Goal: Task Accomplishment & Management: Complete application form

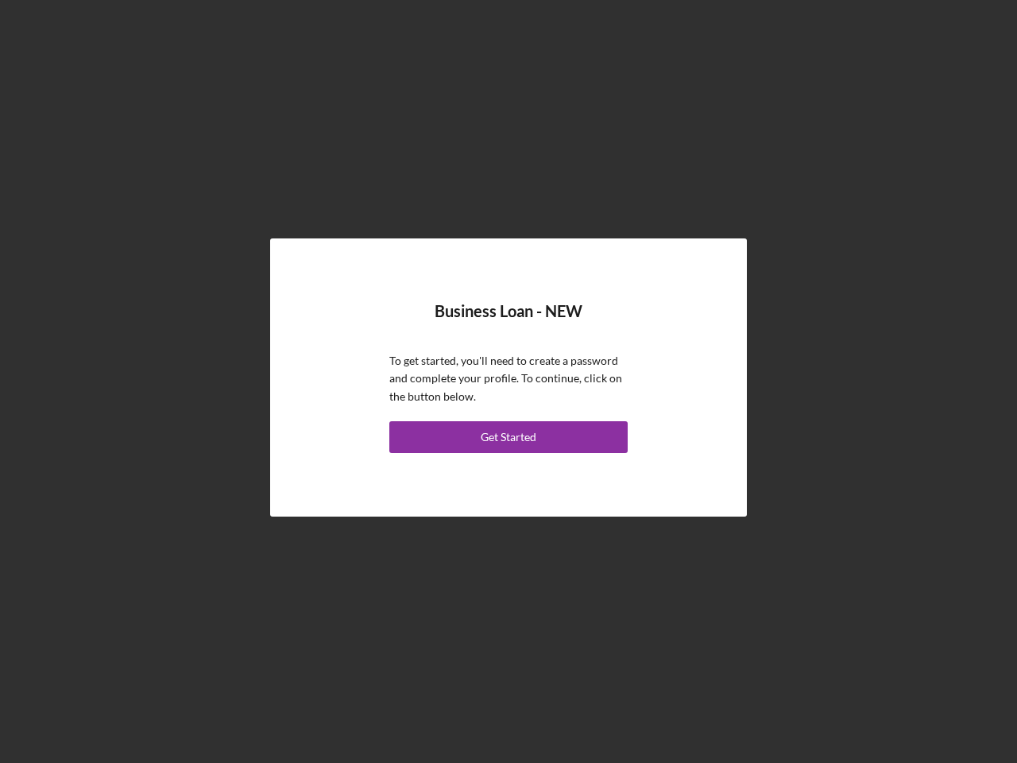
click at [509, 381] on p "To get started, you'll need to create a password and complete your profile. To …" at bounding box center [508, 378] width 238 height 53
click at [509, 437] on div "Get Started" at bounding box center [509, 437] width 56 height 32
